Goal: Task Accomplishment & Management: Manage account settings

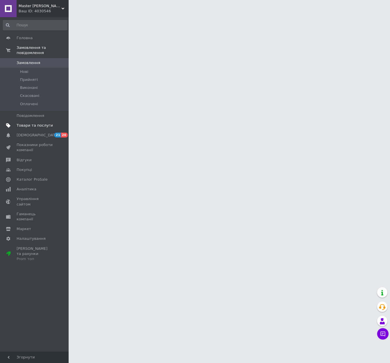
click at [34, 123] on span "Товари та послуги" at bounding box center [35, 125] width 36 height 5
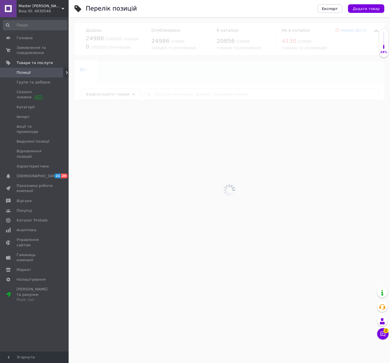
click at [181, 93] on div at bounding box center [229, 190] width 321 height 346
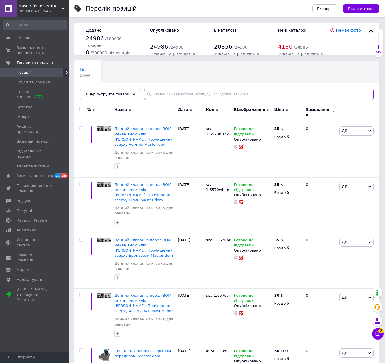
click at [166, 94] on input "text" at bounding box center [259, 94] width 230 height 11
paste input "KR5556"
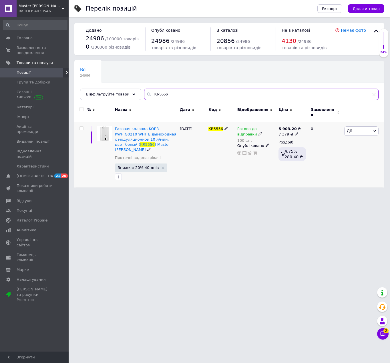
type input "KR5556"
click at [254, 128] on span "Готово до відправки" at bounding box center [247, 132] width 20 height 11
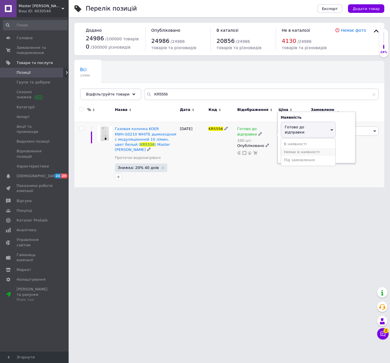
click at [300, 148] on li "Немає в наявності" at bounding box center [308, 152] width 54 height 8
drag, startPoint x: 285, startPoint y: 150, endPoint x: 236, endPoint y: 182, distance: 58.7
click at [268, 151] on div "Готово до відправки 100 шт. Наявність Немає в наявності В наявності Під замовле…" at bounding box center [256, 140] width 38 height 29
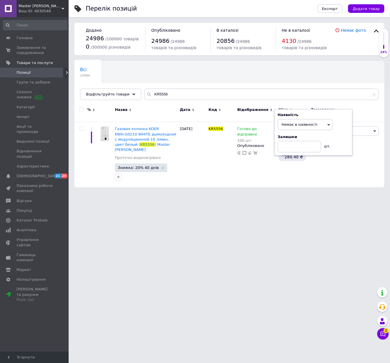
click at [218, 193] on html "Master dom Ваш ID: 4030546 Сайт Master dom Кабінет покупця Перевірити стан сист…" at bounding box center [195, 96] width 390 height 193
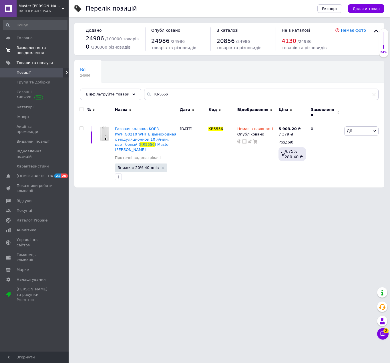
drag, startPoint x: 49, startPoint y: 48, endPoint x: 286, endPoint y: 1, distance: 241.1
click at [50, 48] on span "Замовлення та повідомлення" at bounding box center [35, 50] width 36 height 10
